Goal: Task Accomplishment & Management: Use online tool/utility

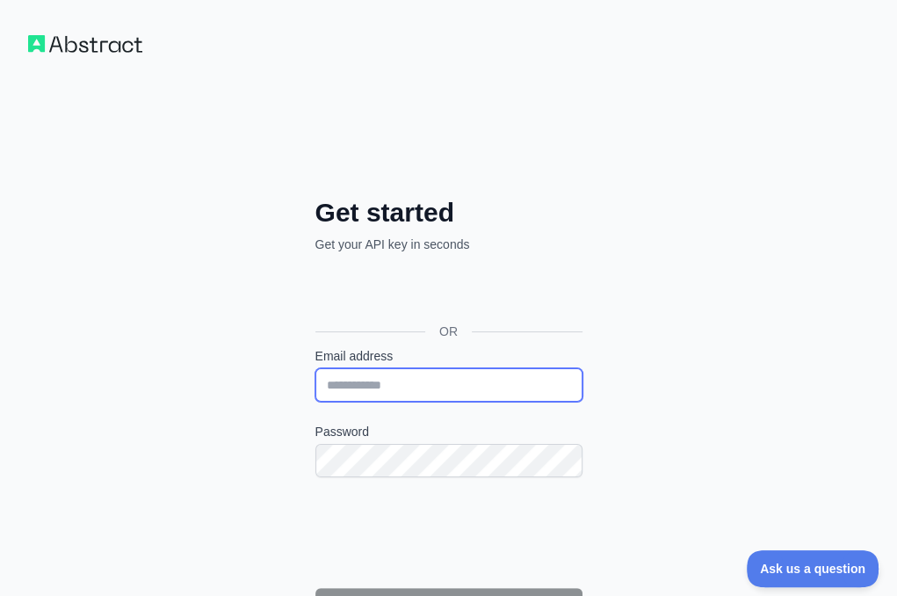
click at [315, 368] on input "Email address" at bounding box center [448, 384] width 267 height 33
paste input "**********"
type input "**********"
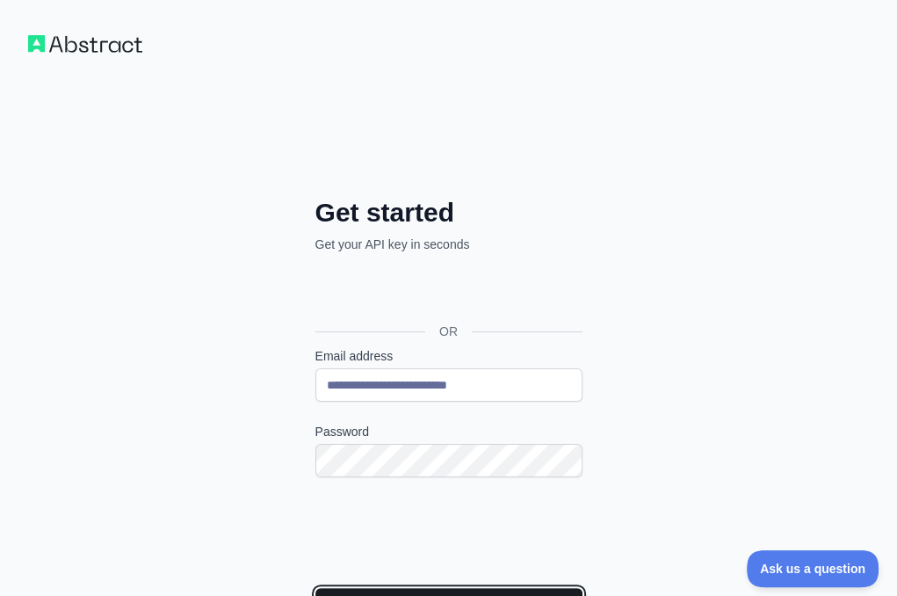
click at [315, 588] on button "Continue" at bounding box center [448, 604] width 267 height 33
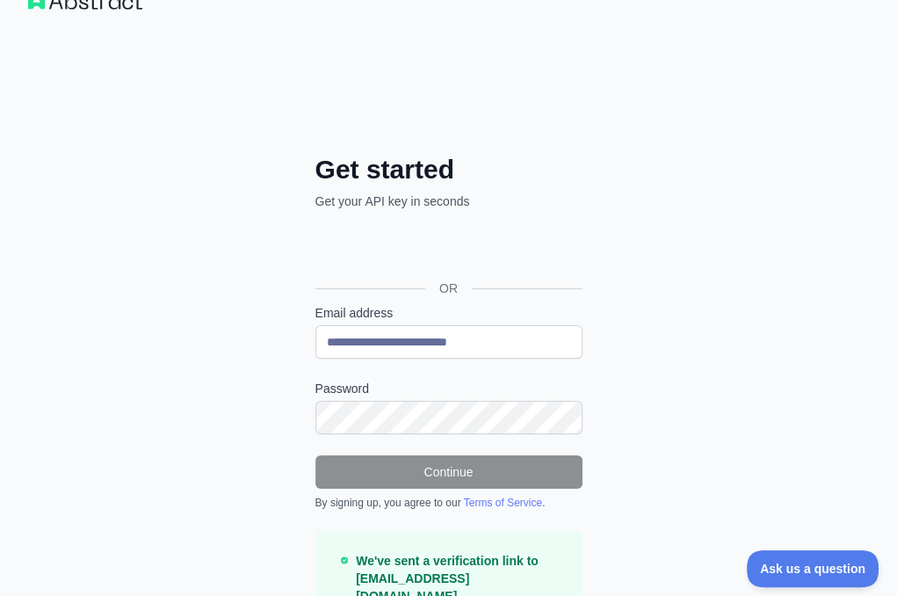
scroll to position [67, 0]
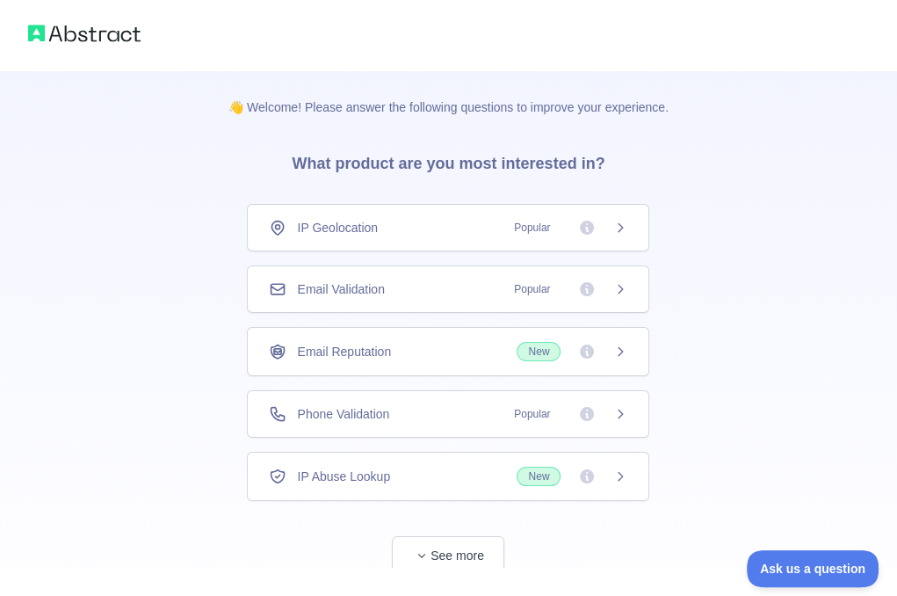
click at [430, 292] on div "Email Validation Popular" at bounding box center [448, 289] width 358 height 18
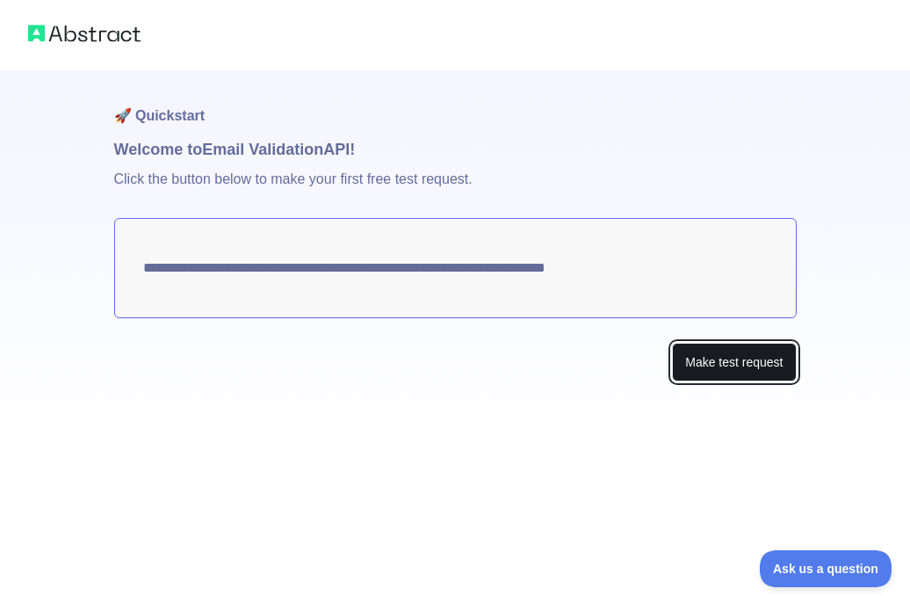
click at [713, 362] on button "Make test request" at bounding box center [734, 363] width 124 height 40
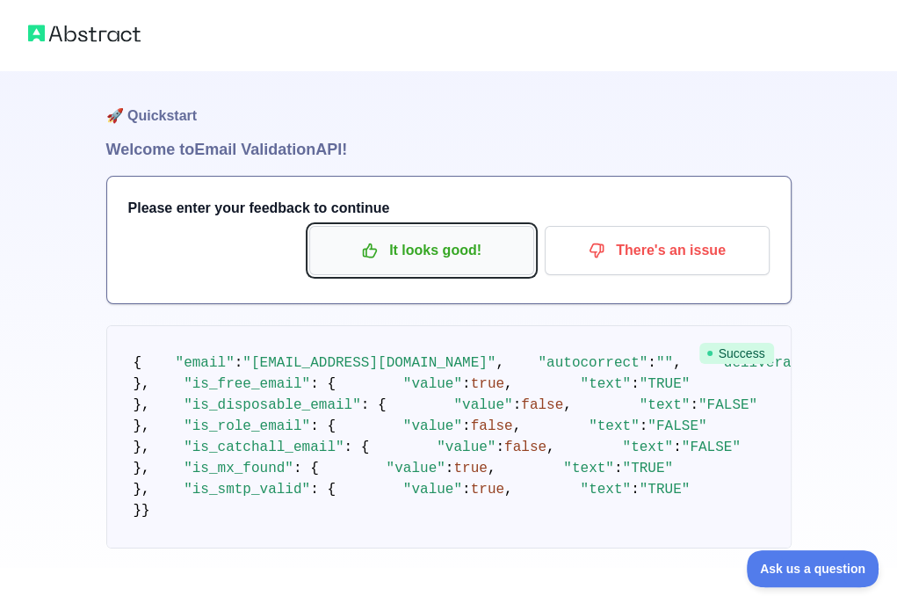
click at [427, 245] on p "It looks good!" at bounding box center [421, 250] width 199 height 30
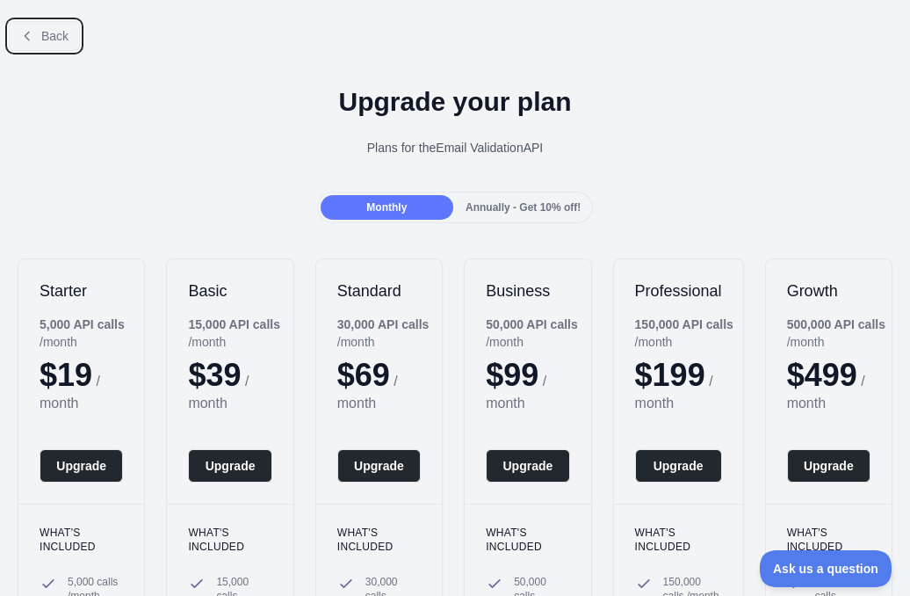
click at [49, 42] on span "Back" at bounding box center [54, 36] width 27 height 14
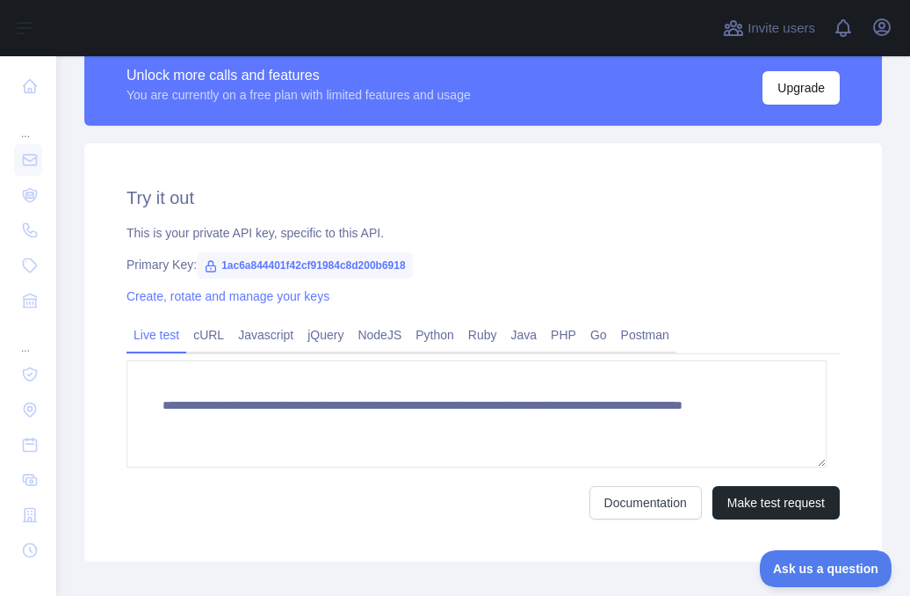
scroll to position [527, 0]
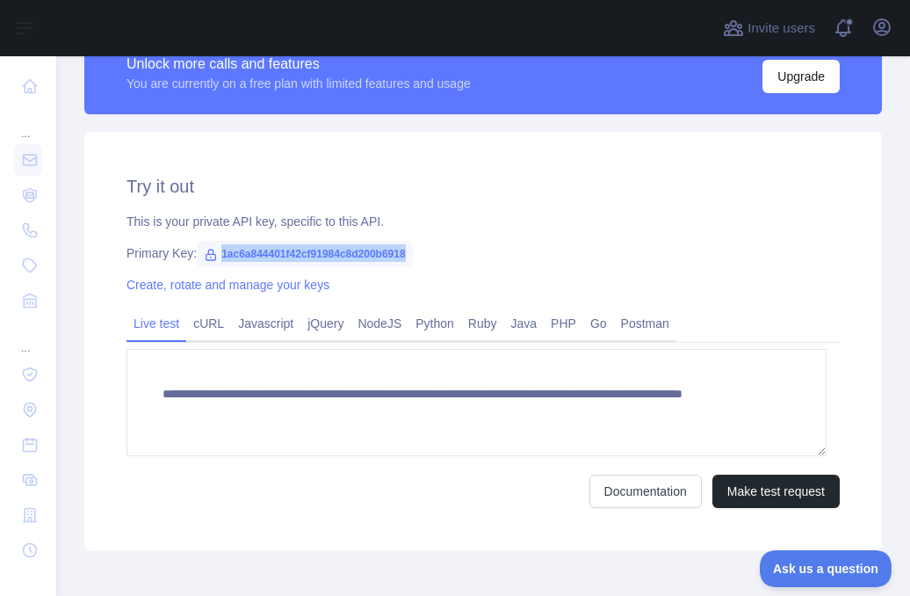
drag, startPoint x: 411, startPoint y: 250, endPoint x: 214, endPoint y: 249, distance: 196.8
click at [214, 249] on div "Primary Key: 1ac6a844401f42cf91984c8d200b6918" at bounding box center [482, 253] width 713 height 18
copy span "1ac6a844401f42cf91984c8d200b6918"
